Goal: Task Accomplishment & Management: Use online tool/utility

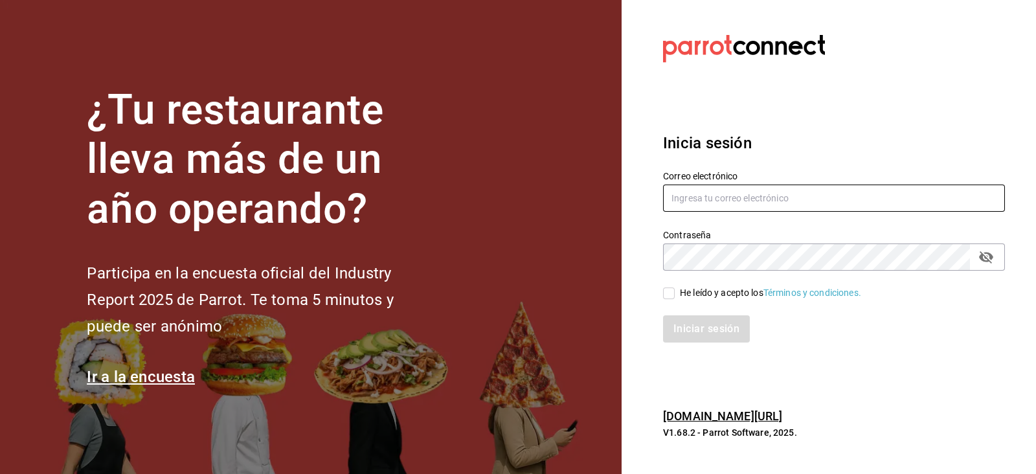
type input "[PERSON_NAME][EMAIL_ADDRESS][PERSON_NAME][DOMAIN_NAME]"
click at [670, 289] on input "He leído y acepto los Términos y condiciones." at bounding box center [669, 294] width 12 height 12
checkbox input "true"
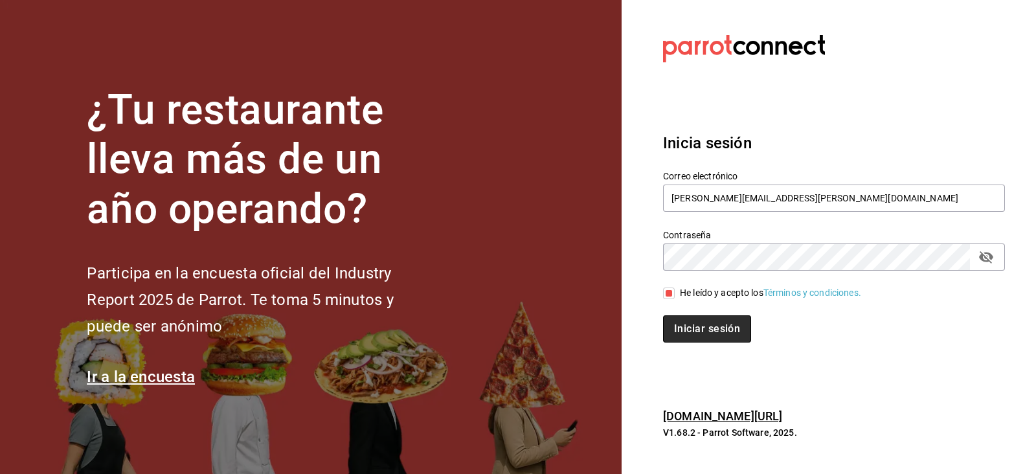
click at [687, 322] on button "Iniciar sesión" at bounding box center [707, 328] width 88 height 27
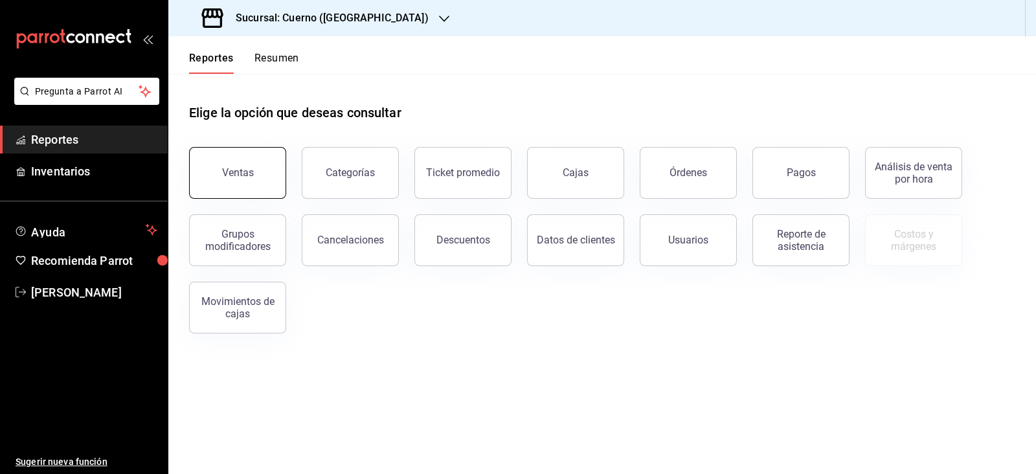
click at [258, 165] on button "Ventas" at bounding box center [237, 173] width 97 height 52
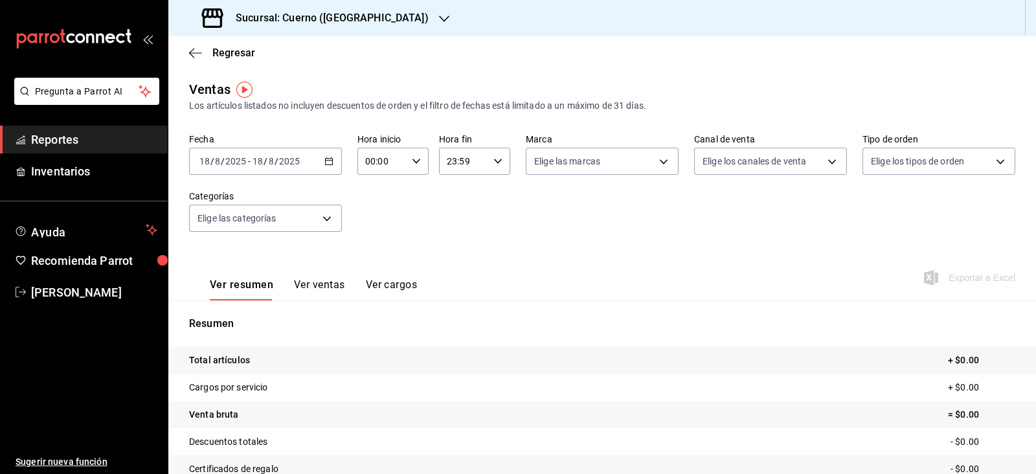
click at [314, 157] on div "[DATE] [DATE] - [DATE] [DATE]" at bounding box center [265, 161] width 153 height 27
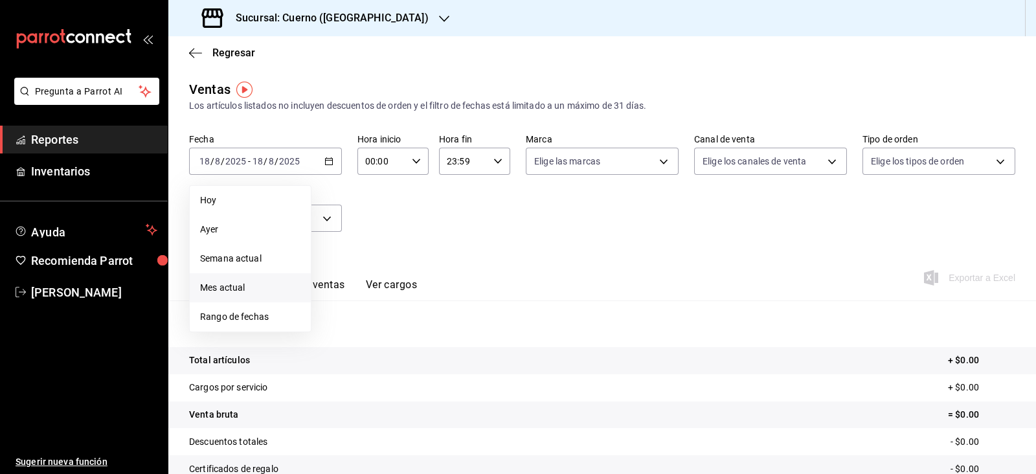
click at [250, 286] on span "Mes actual" at bounding box center [250, 288] width 100 height 14
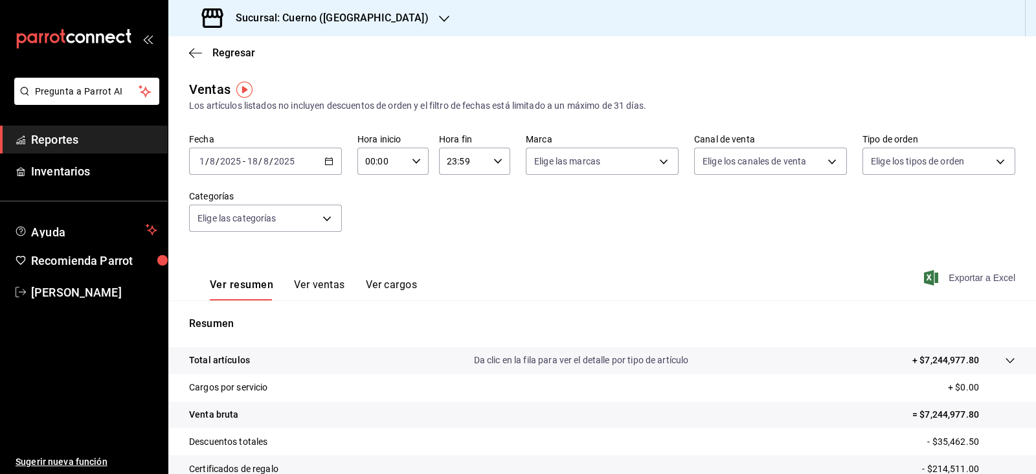
click at [957, 273] on span "Exportar a Excel" at bounding box center [971, 278] width 89 height 16
